Goal: Information Seeking & Learning: Learn about a topic

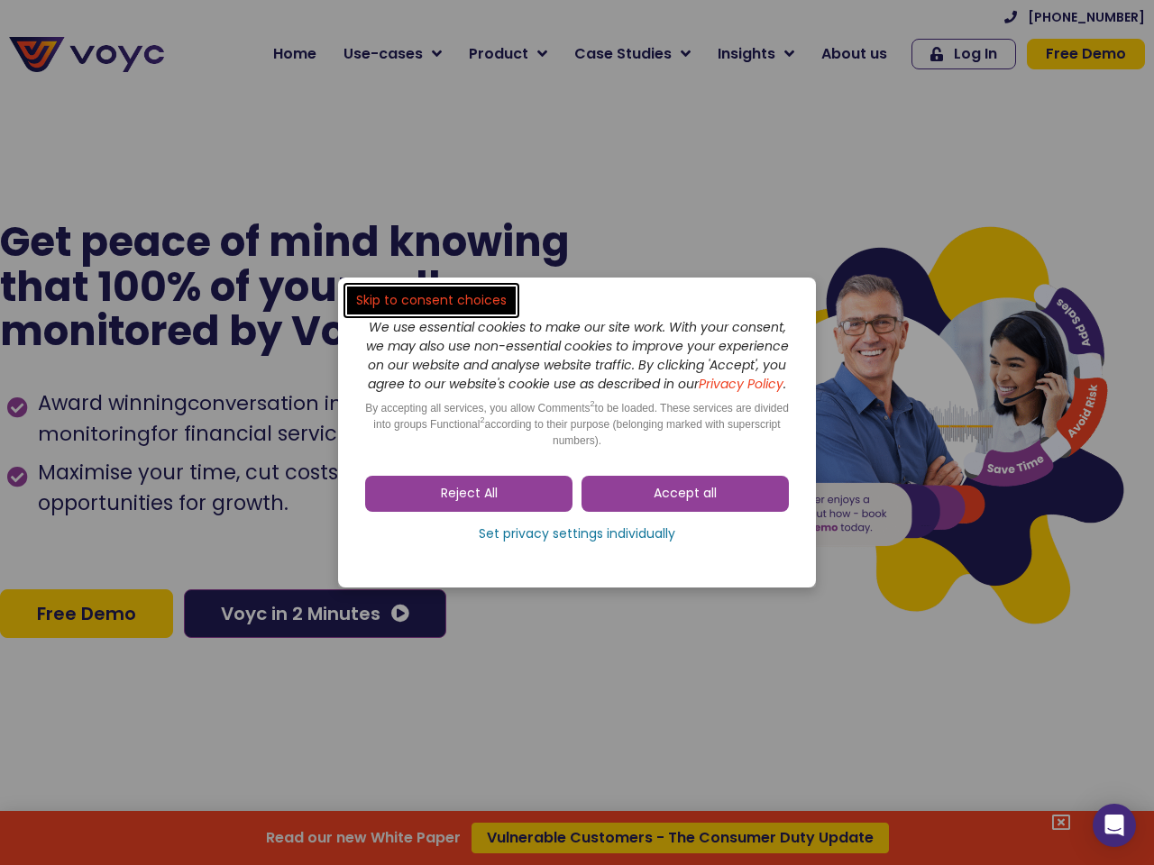
click at [685, 503] on span "Accept all" at bounding box center [684, 494] width 63 height 18
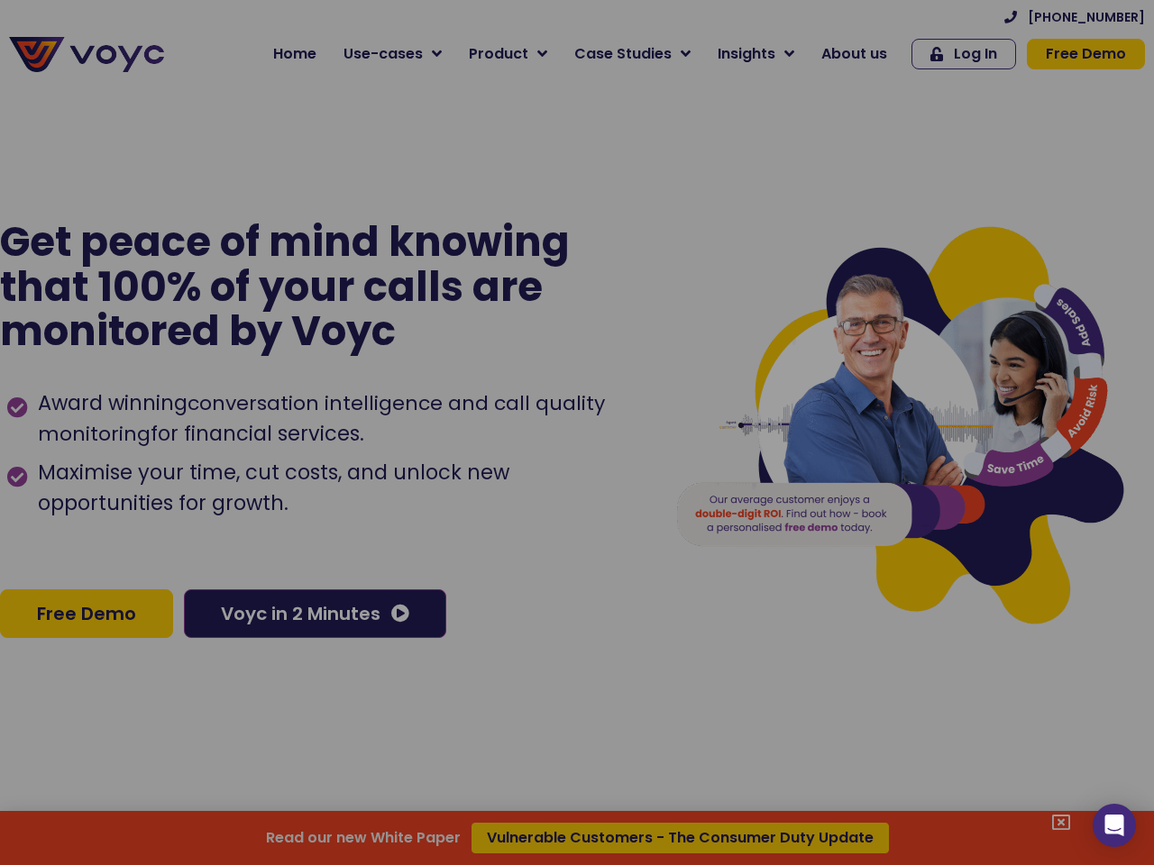
click at [469, 503] on div at bounding box center [577, 432] width 1154 height 865
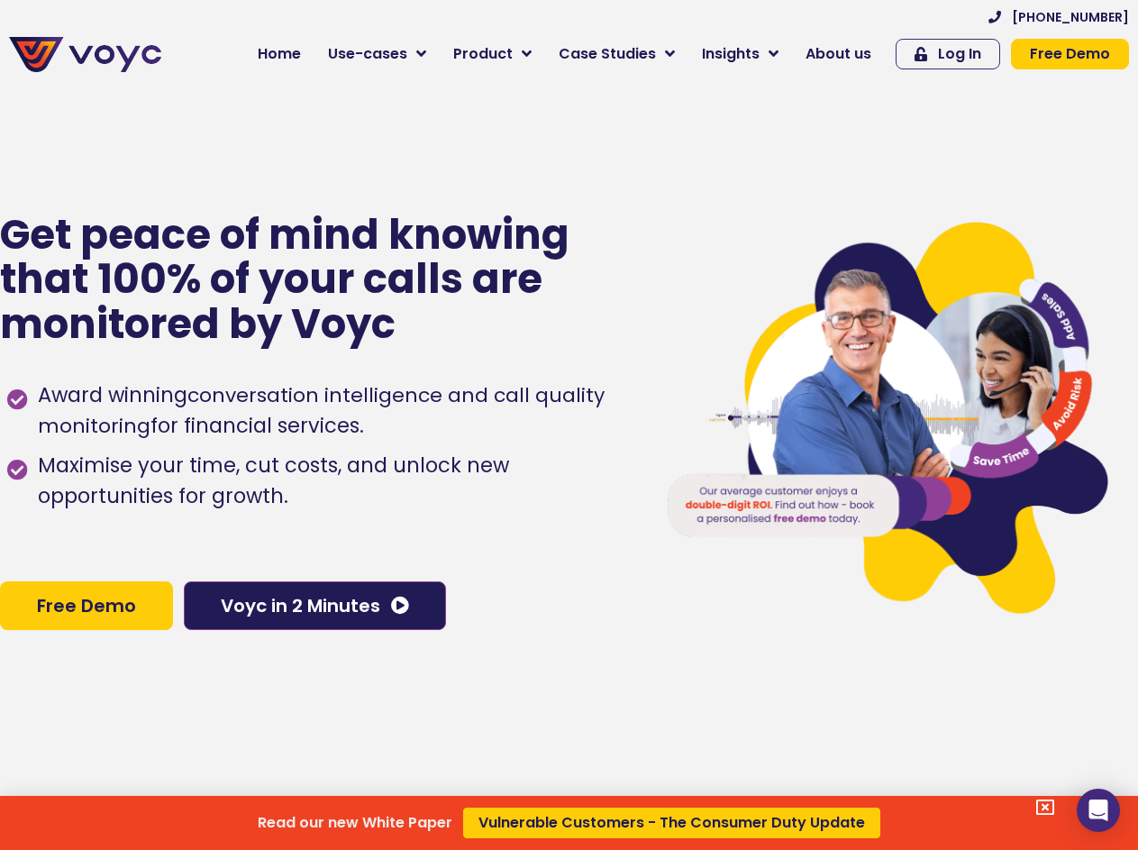
click at [577, 543] on div "Read our new White Paper Vulnerable Customers - The Consumer Duty Update" at bounding box center [569, 425] width 1138 height 850
